Goal: Task Accomplishment & Management: Use online tool/utility

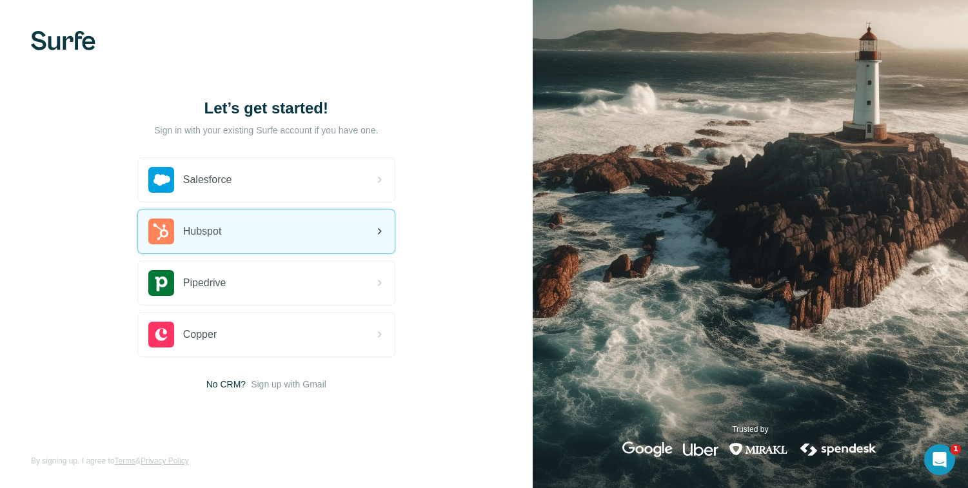
click at [231, 228] on div "Hubspot" at bounding box center [266, 232] width 257 height 44
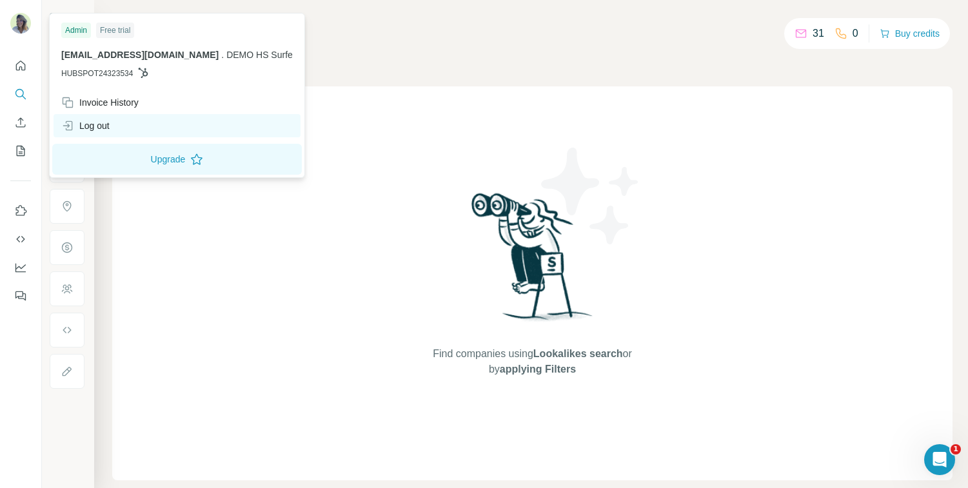
click at [99, 127] on div "Log out" at bounding box center [85, 125] width 48 height 13
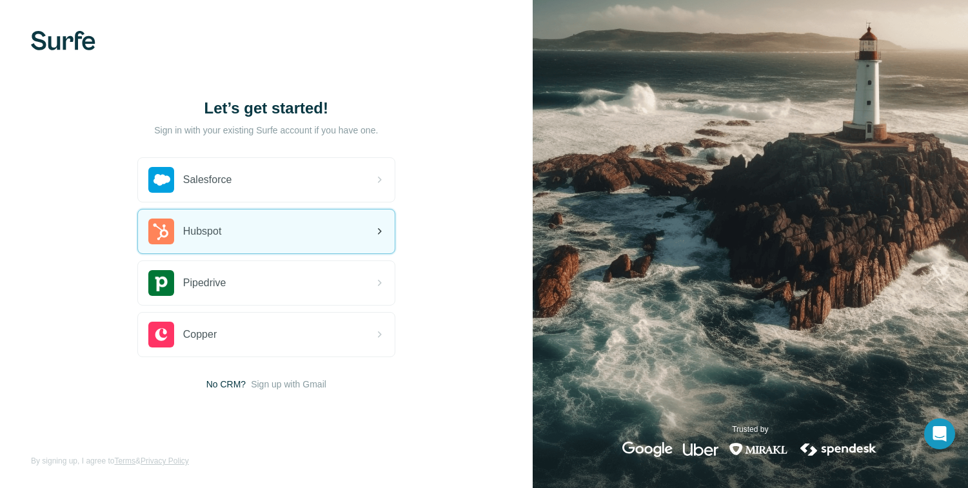
click at [214, 235] on span "Hubspot" at bounding box center [202, 231] width 39 height 15
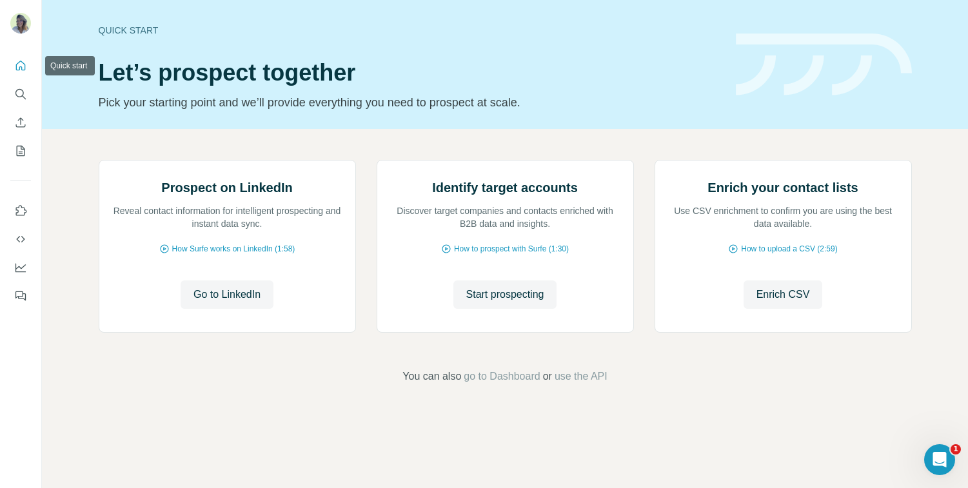
click at [21, 67] on icon "Quick start" at bounding box center [21, 66] width 10 height 10
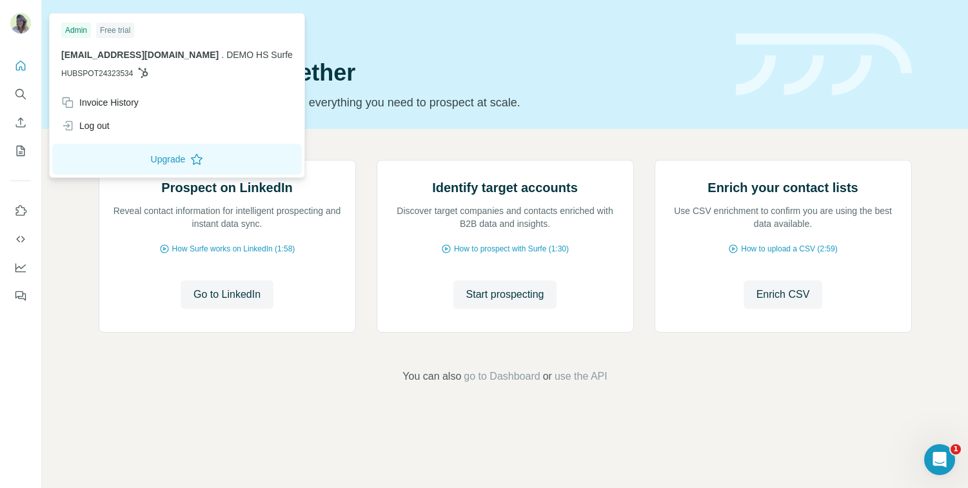
click at [22, 26] on img at bounding box center [20, 23] width 21 height 21
click at [77, 29] on div "Admin" at bounding box center [76, 30] width 30 height 15
click at [23, 151] on icon "My lists" at bounding box center [20, 150] width 13 height 13
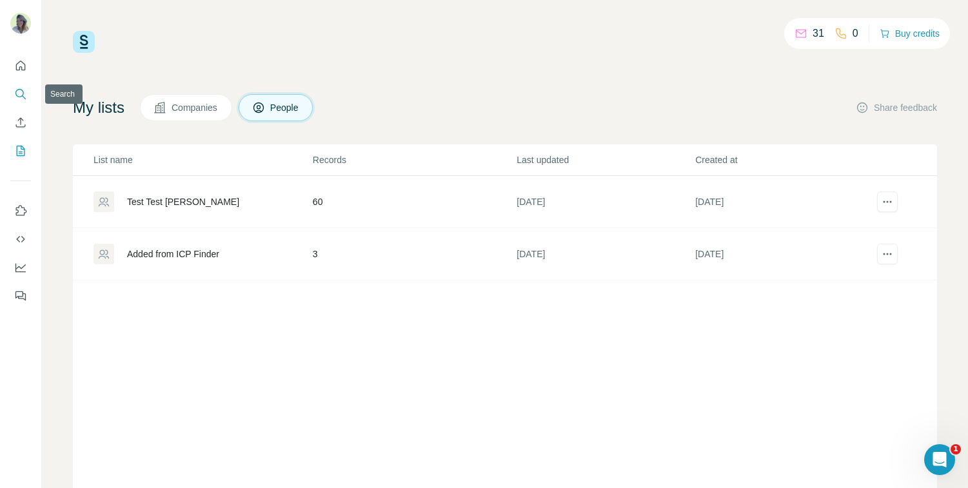
click at [21, 92] on icon "Search" at bounding box center [20, 94] width 13 height 13
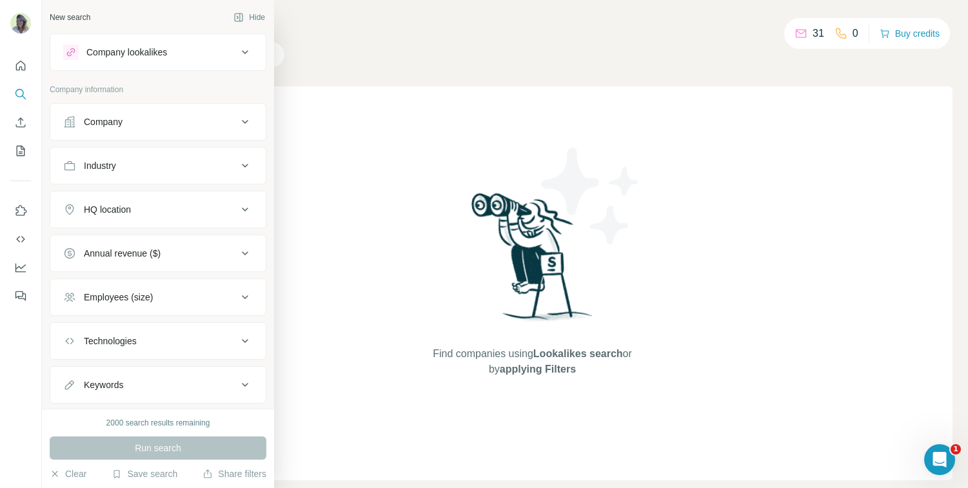
click at [126, 130] on button "Company" at bounding box center [157, 121] width 215 height 31
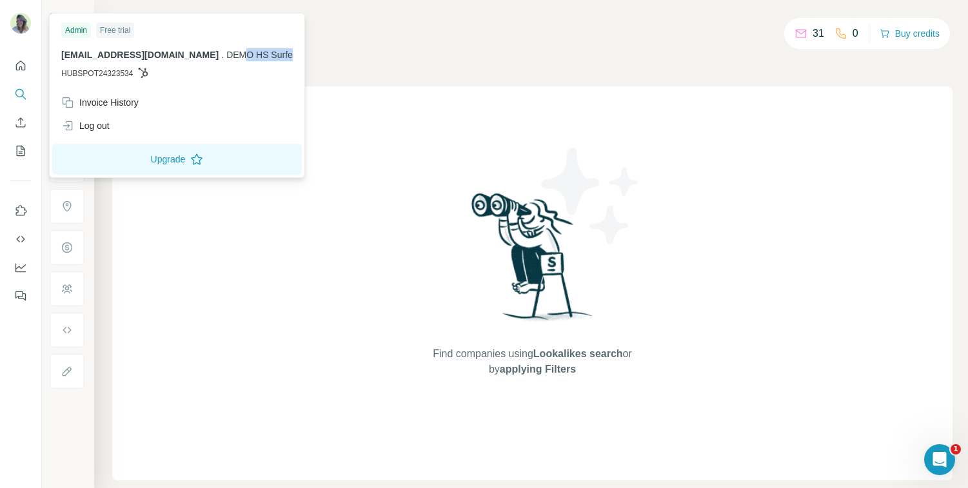
drag, startPoint x: 199, startPoint y: 56, endPoint x: 248, endPoint y: 58, distance: 49.7
click at [249, 58] on span "DEMO HS Surfe" at bounding box center [259, 55] width 66 height 10
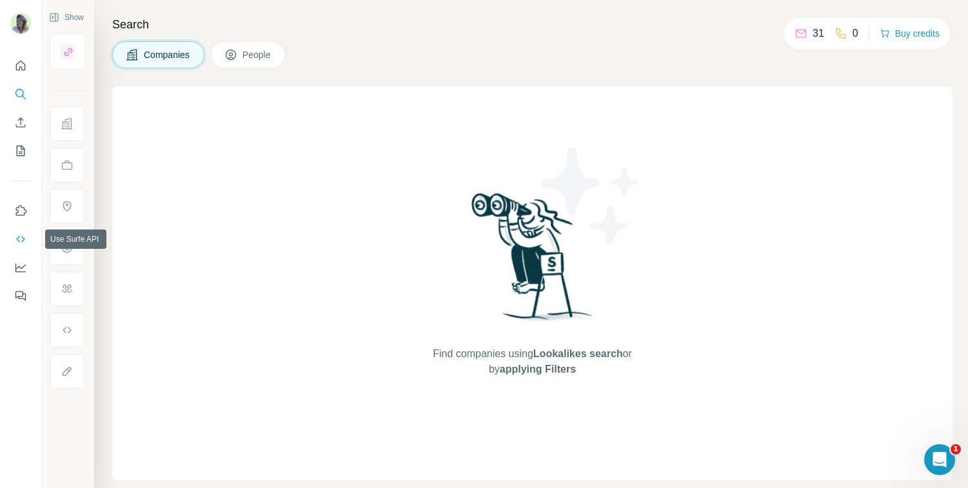
click at [20, 239] on icon "Use Surfe API" at bounding box center [20, 239] width 13 height 13
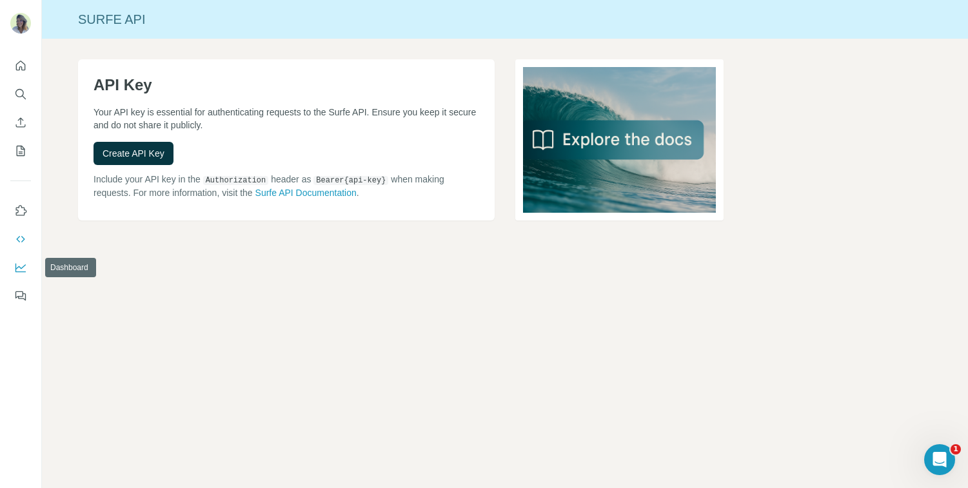
click at [21, 266] on icon "Dashboard" at bounding box center [20, 267] width 13 height 13
